Goal: Navigation & Orientation: Go to known website

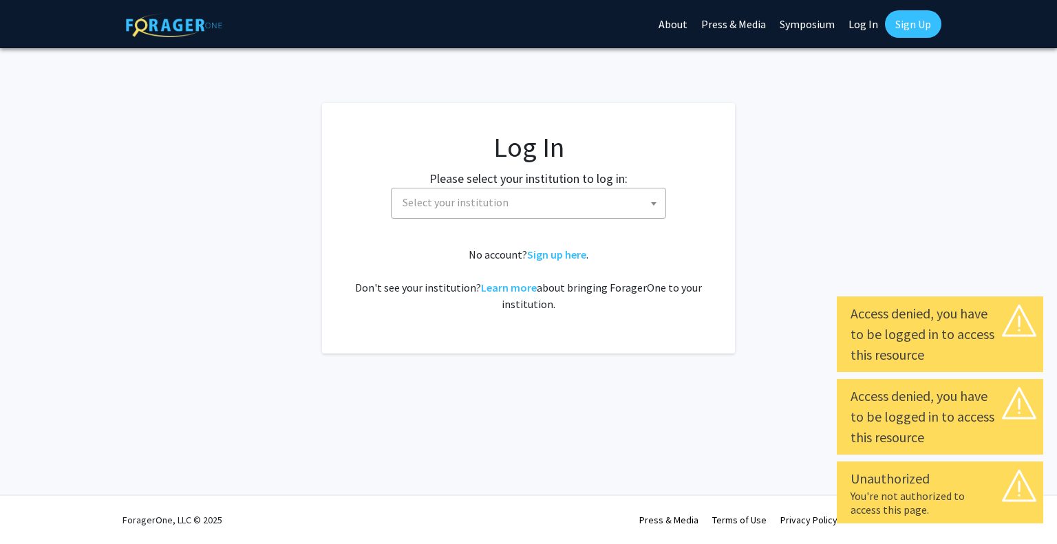
select select
click at [589, 187] on label "Please select your institution to log in:" at bounding box center [529, 178] width 198 height 19
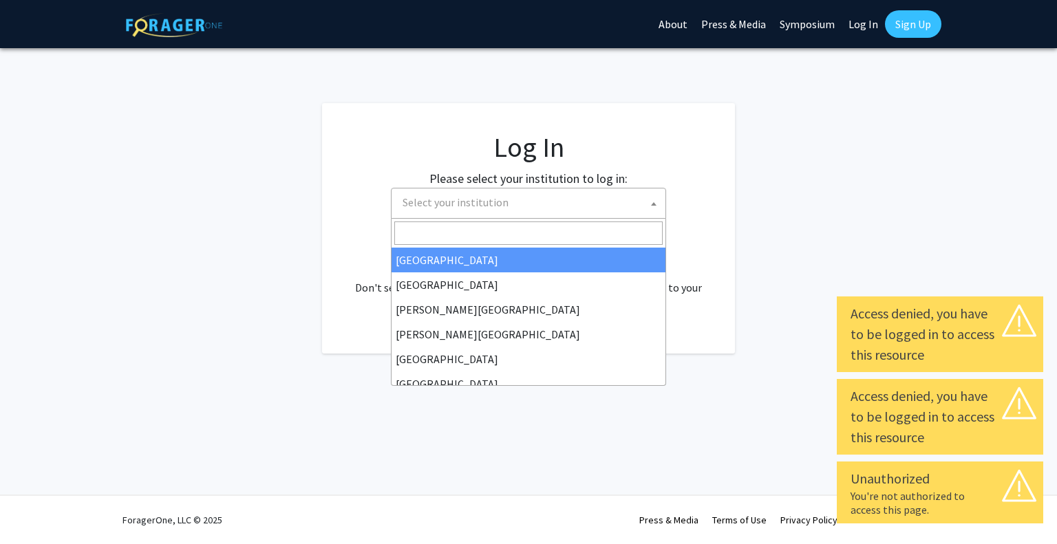
click at [589, 196] on span "Select your institution" at bounding box center [531, 203] width 268 height 28
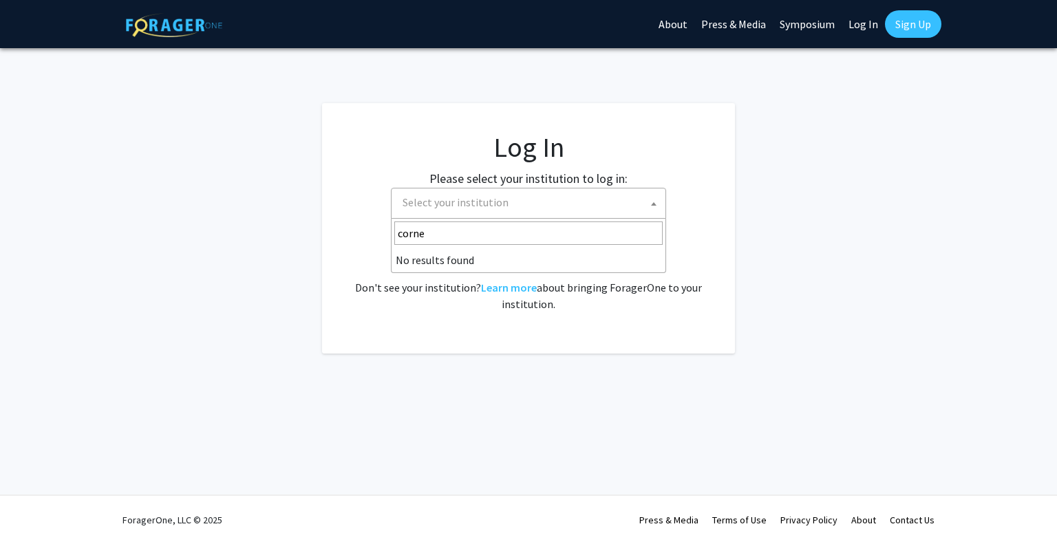
type input "[PERSON_NAME]"
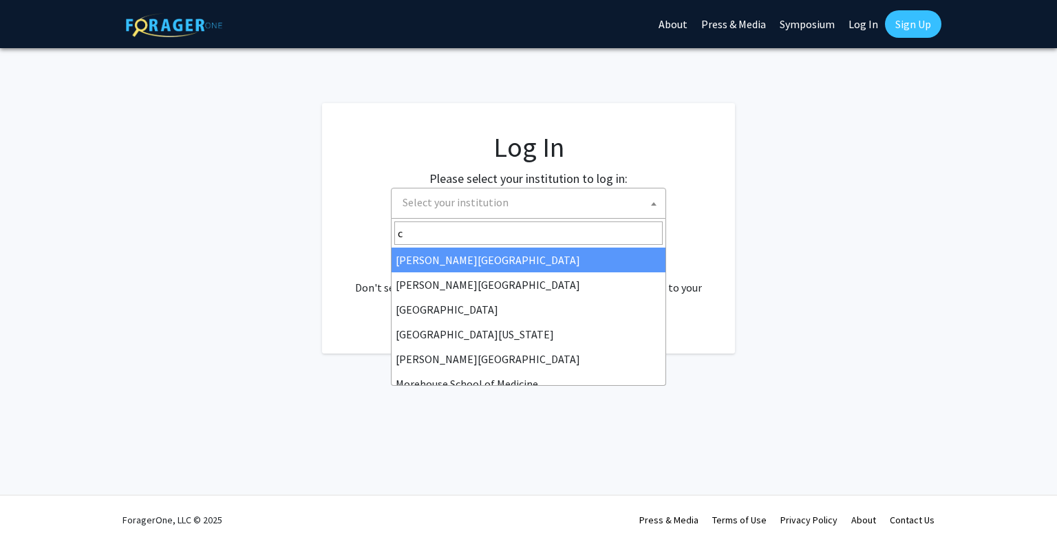
type input "co"
type input "univ"
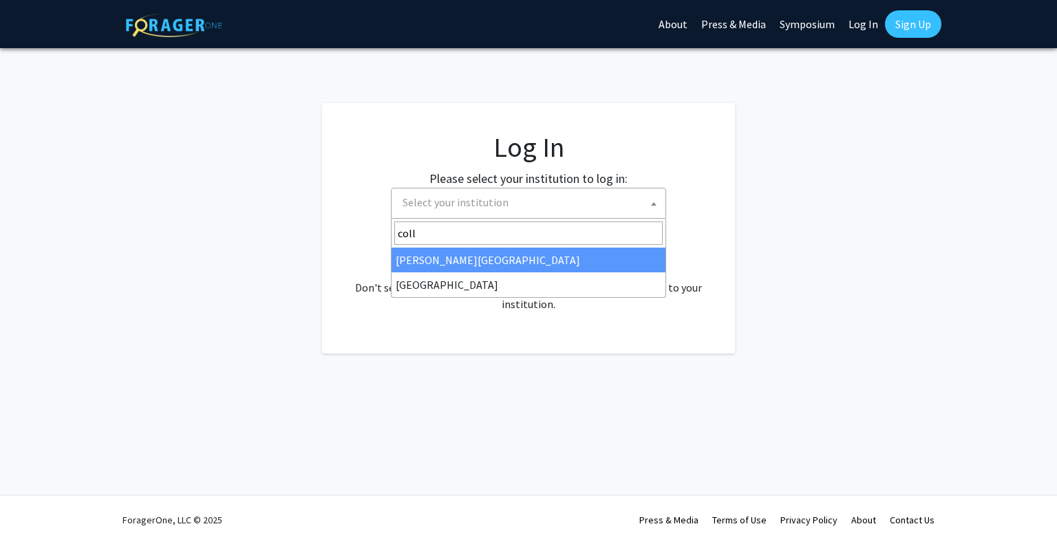
type input "colle"
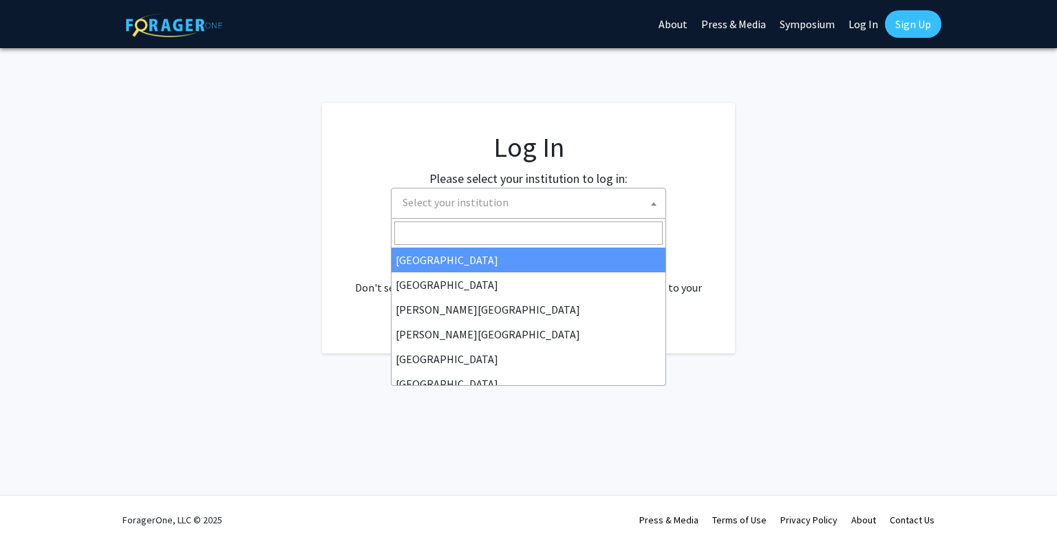
click at [752, 286] on fg-login "Log In Please select your institution to log in: [GEOGRAPHIC_DATA] [GEOGRAPHIC_…" at bounding box center [528, 228] width 1057 height 251
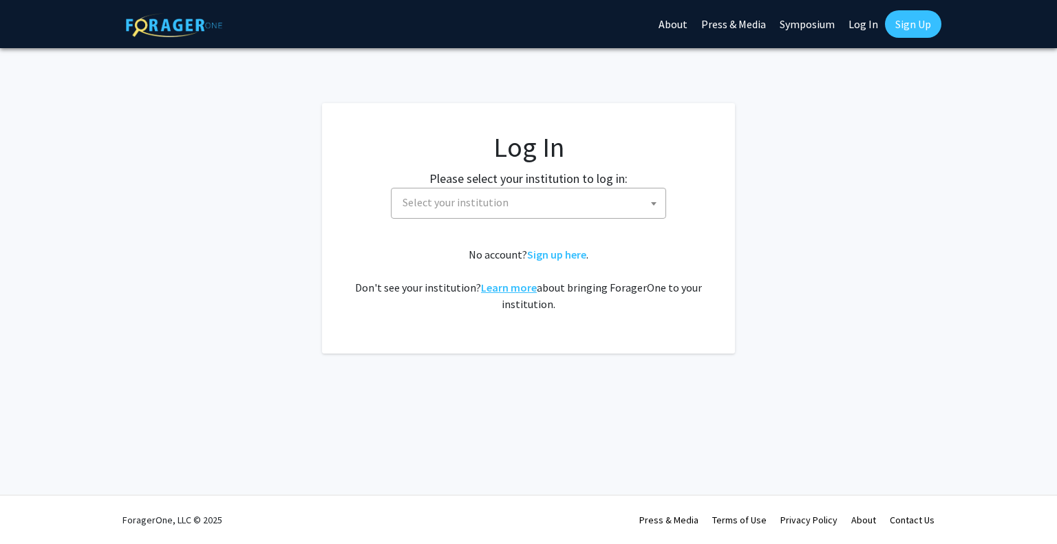
click at [520, 286] on link "Learn more" at bounding box center [509, 288] width 56 height 14
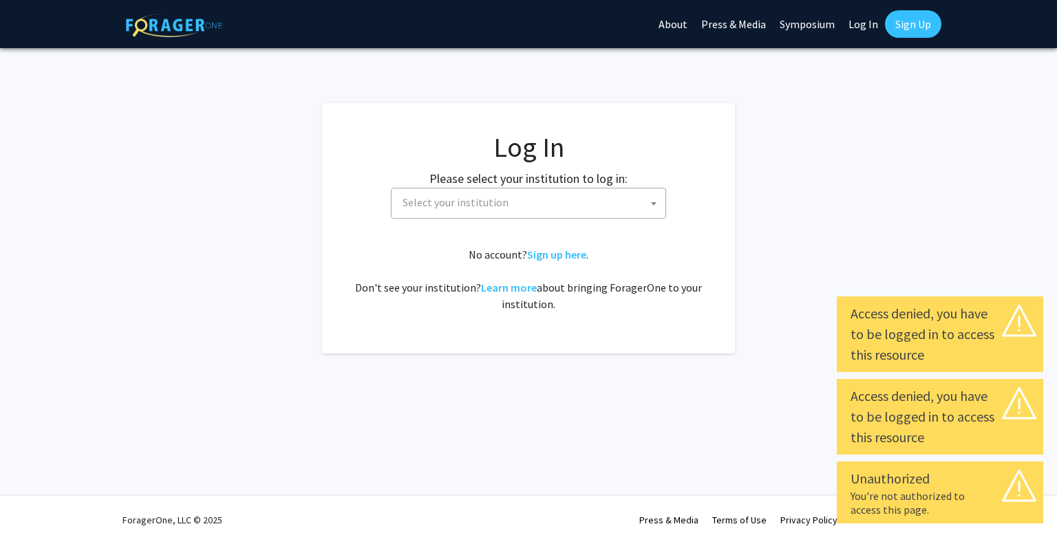
select select
click at [597, 210] on span "Select your institution" at bounding box center [531, 203] width 268 height 28
type input "cornell"
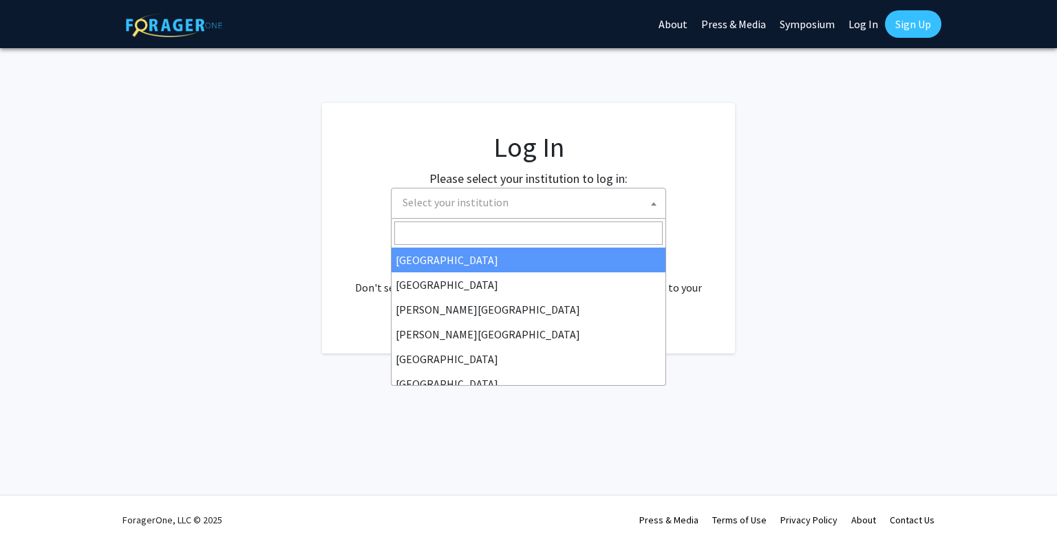
click at [865, 24] on link "Log In" at bounding box center [863, 24] width 43 height 48
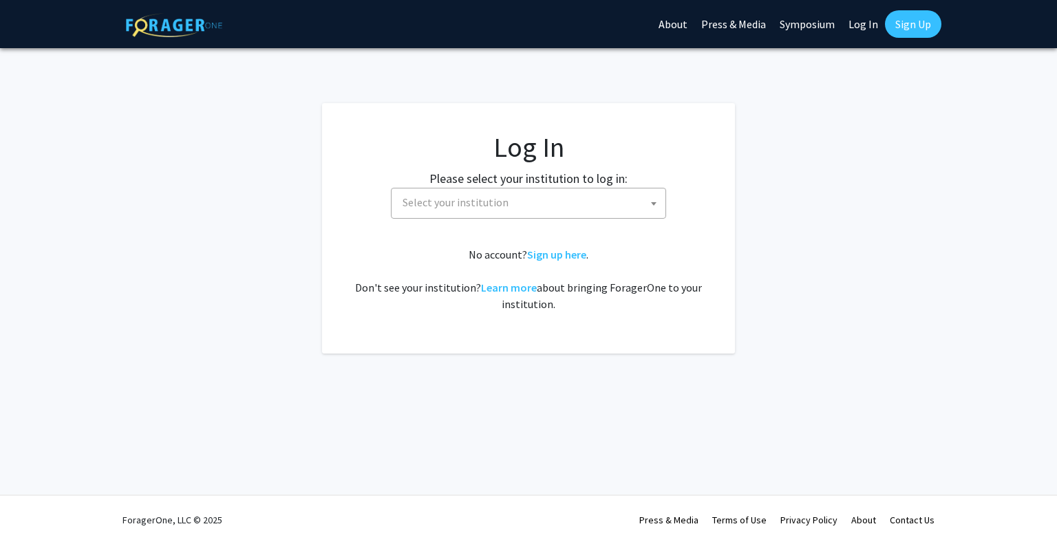
select select "34"
click at [860, 27] on link "Log In" at bounding box center [863, 24] width 43 height 48
click at [624, 201] on span "[GEOGRAPHIC_DATA]" at bounding box center [531, 203] width 268 height 28
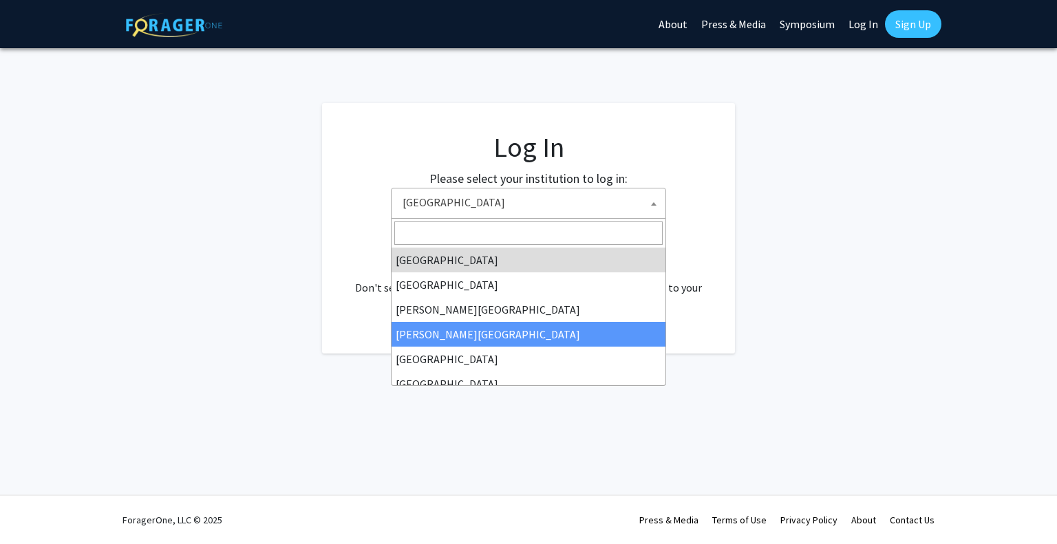
click at [846, 435] on div "Skip navigation About Press & Media Symposium Log In Sign Up Complete your prof…" at bounding box center [528, 272] width 1057 height 544
